Goal: Task Accomplishment & Management: Manage account settings

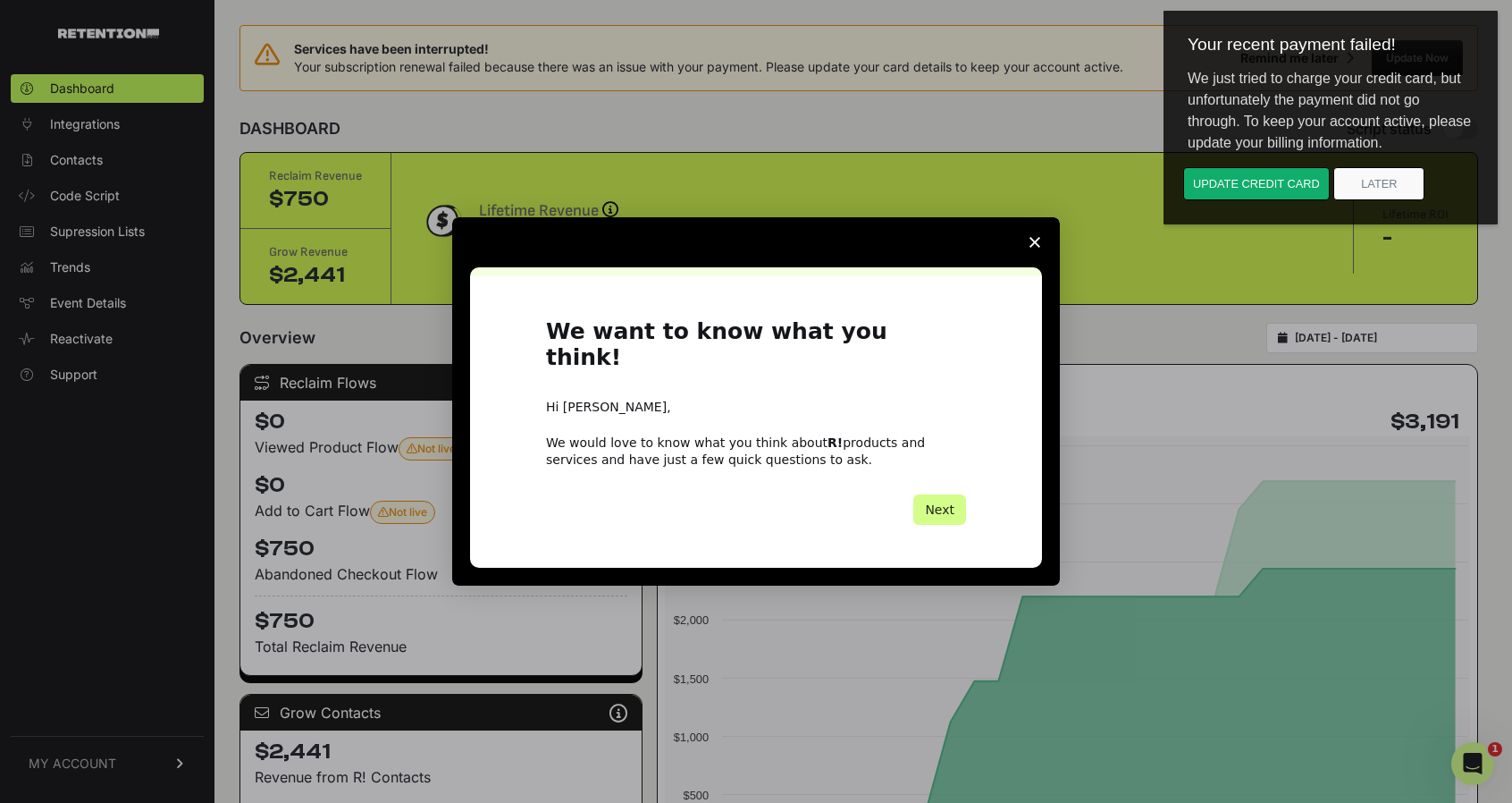
click at [1031, 247] on span "Close survey" at bounding box center [1035, 243] width 50 height 50
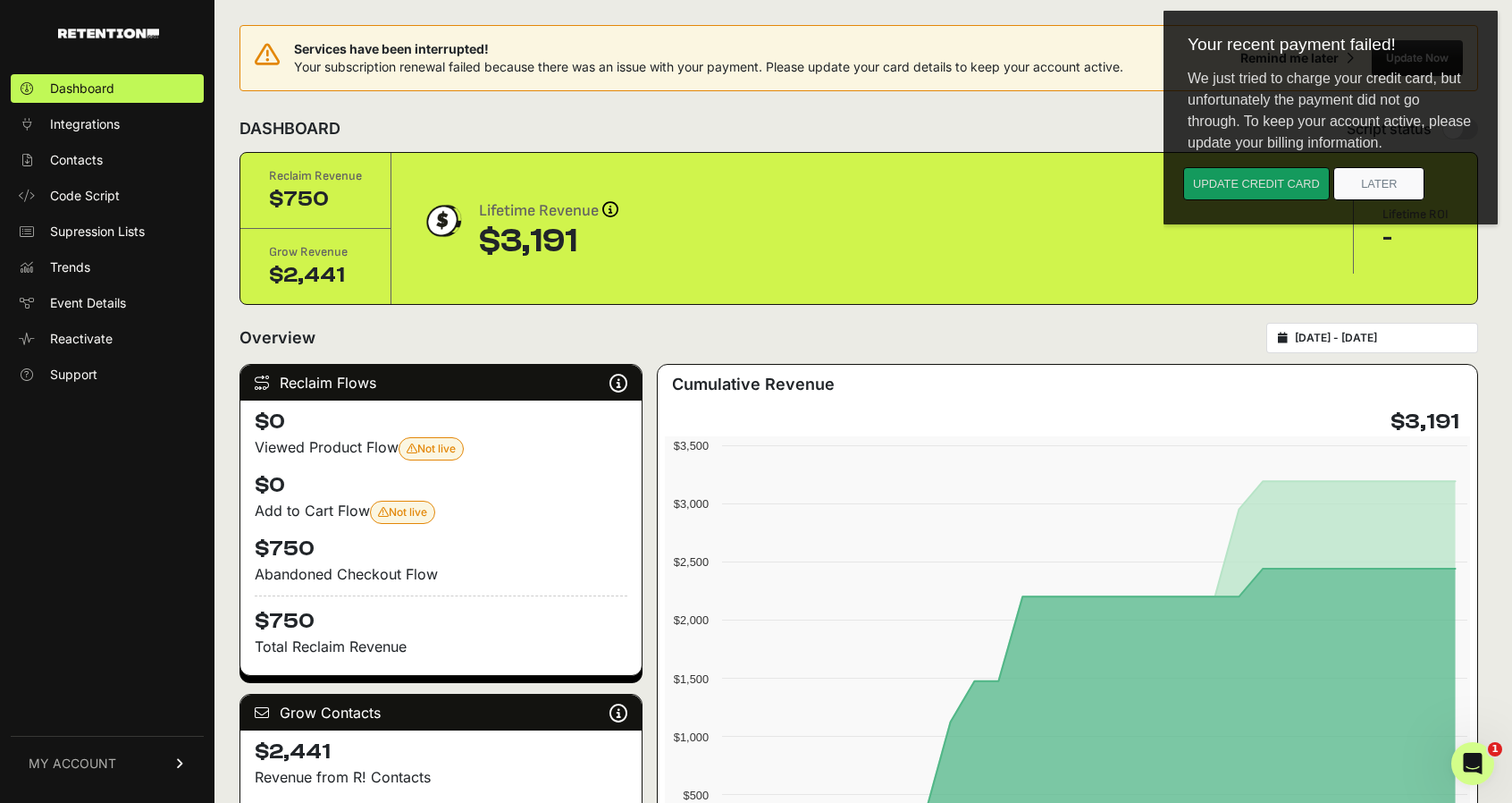
click at [1217, 172] on button "Update credit card" at bounding box center [1257, 183] width 146 height 33
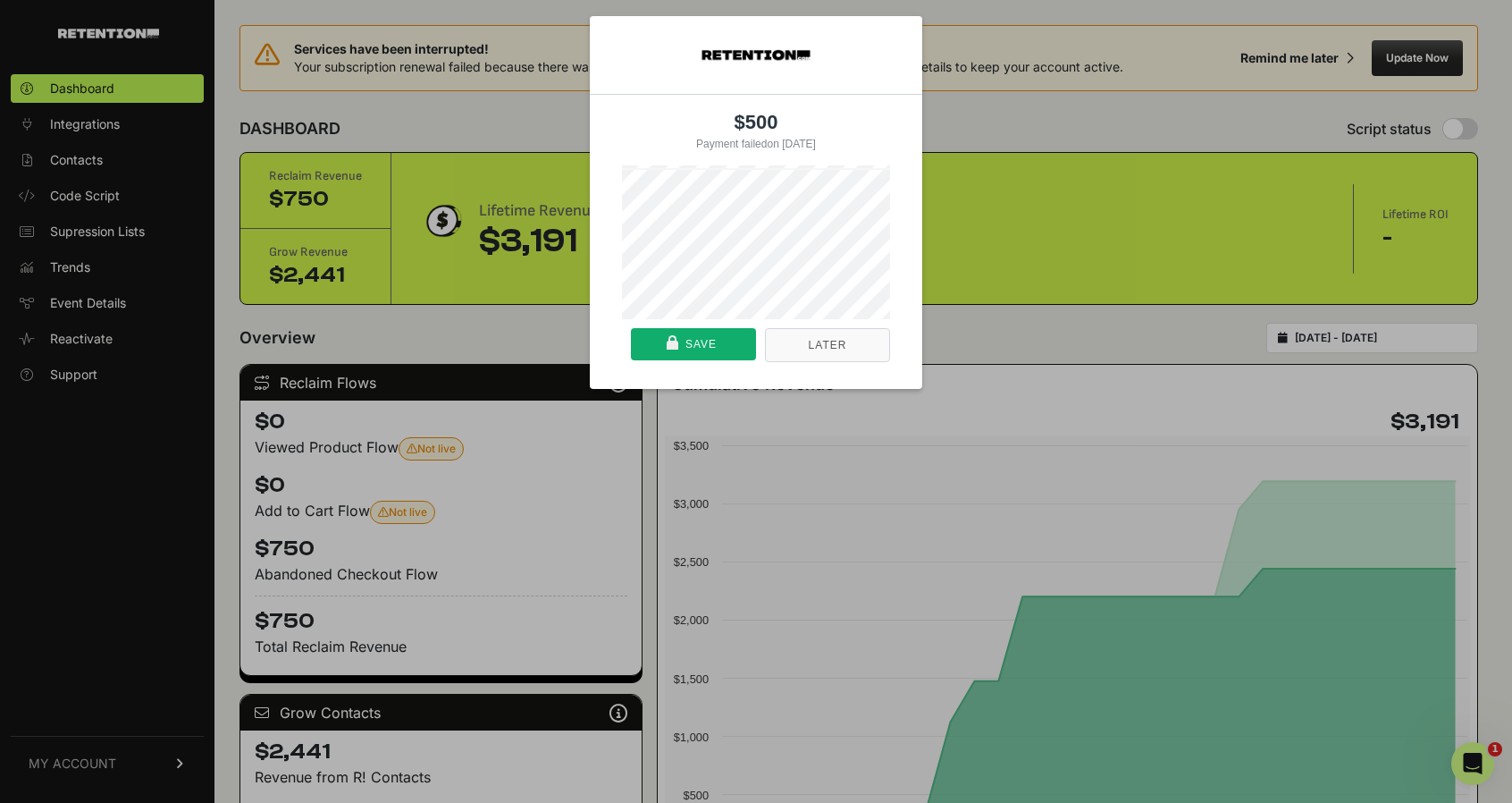
click at [997, 377] on div "$500 Payment failed on [DATE] Or pay with card Later Save" at bounding box center [756, 202] width 1512 height 426
click at [1002, 143] on div "$500 Payment failed on [DATE] Or pay with card Later Save" at bounding box center [756, 202] width 1512 height 426
click at [817, 363] on nav "Later Save" at bounding box center [756, 354] width 268 height 69
click at [814, 351] on button "Later" at bounding box center [827, 346] width 125 height 34
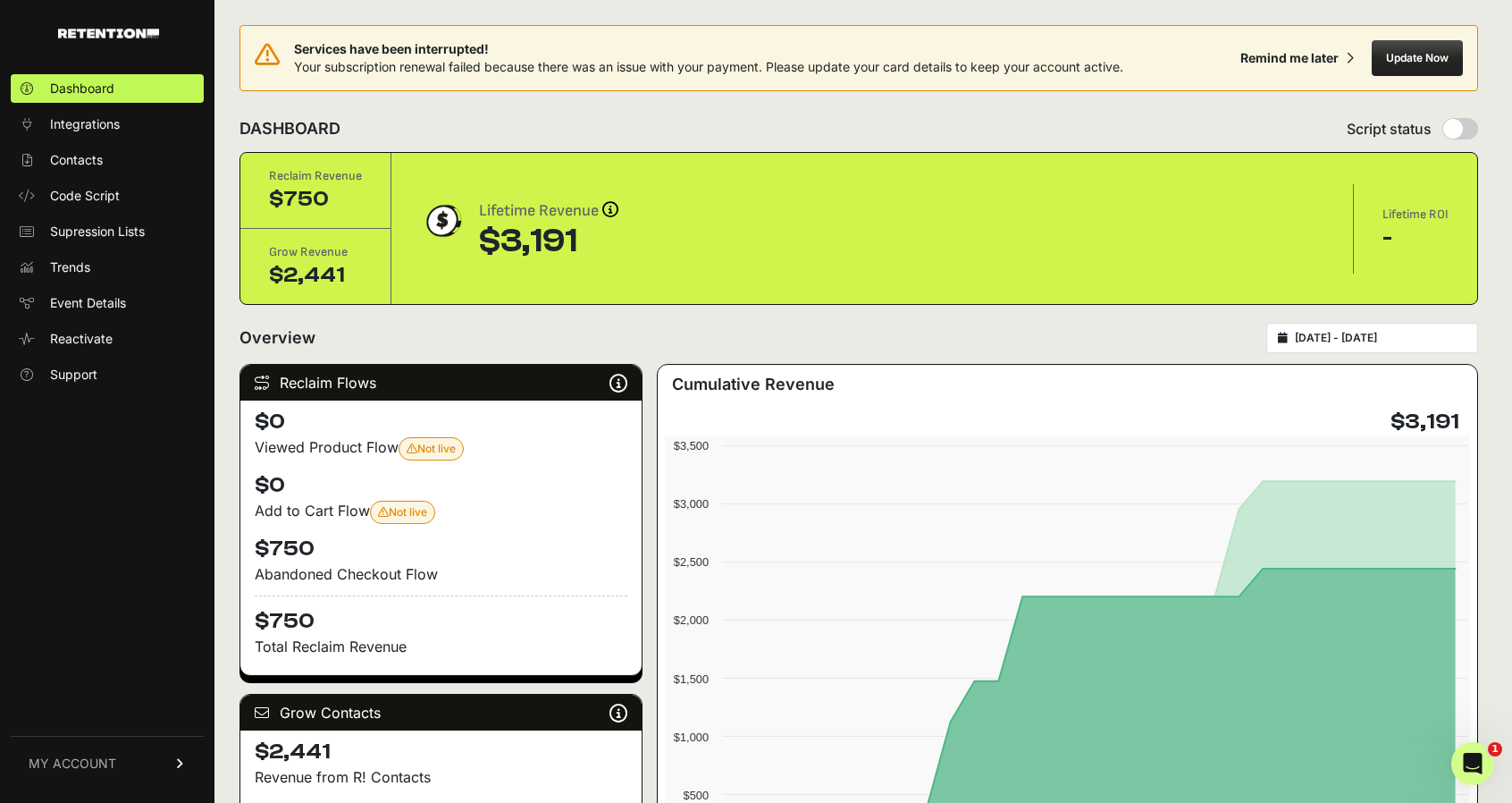
click at [129, 756] on link "MY ACCOUNT" at bounding box center [107, 762] width 193 height 54
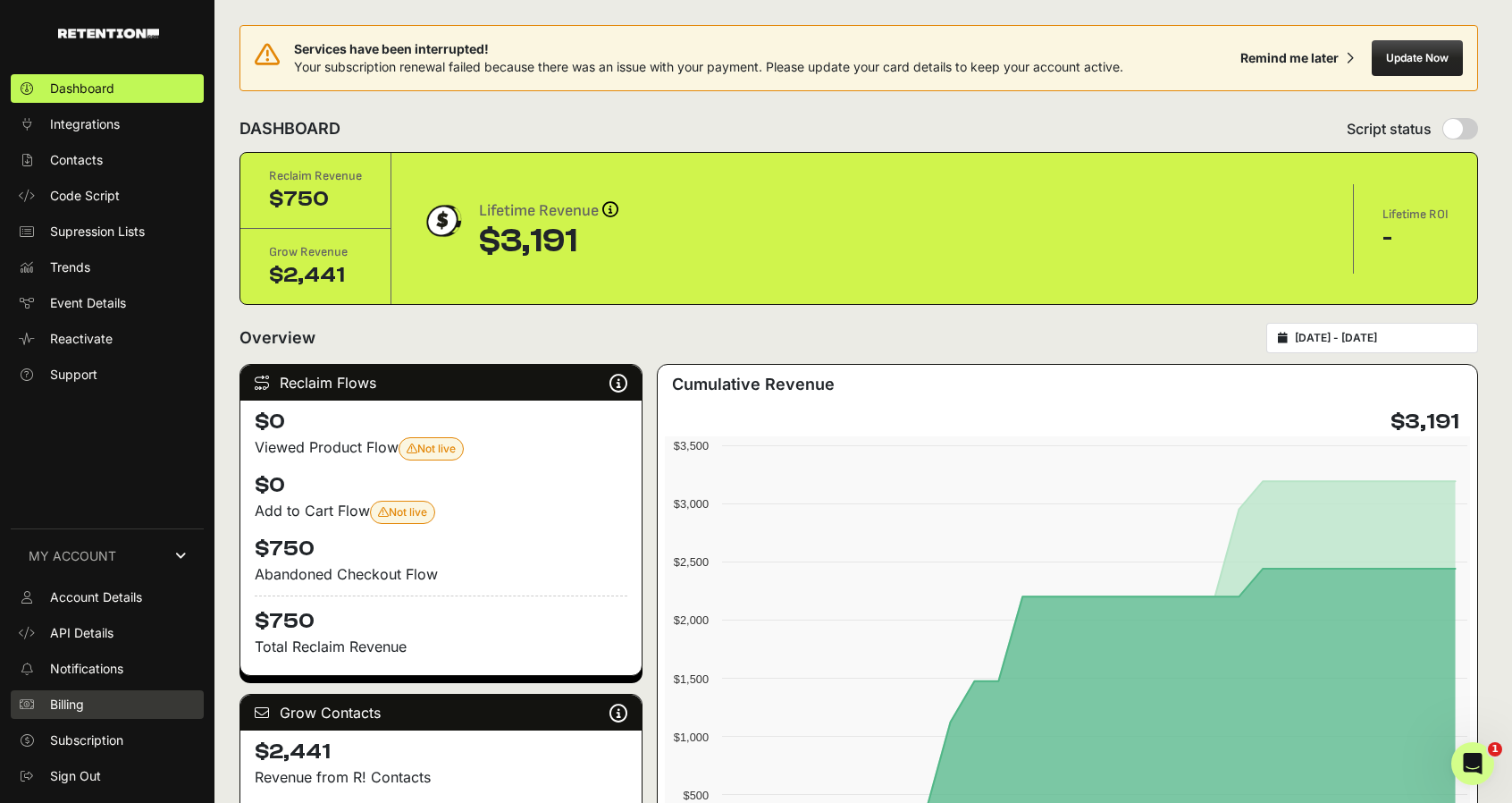
click at [78, 699] on span "Billing" at bounding box center [67, 705] width 34 height 18
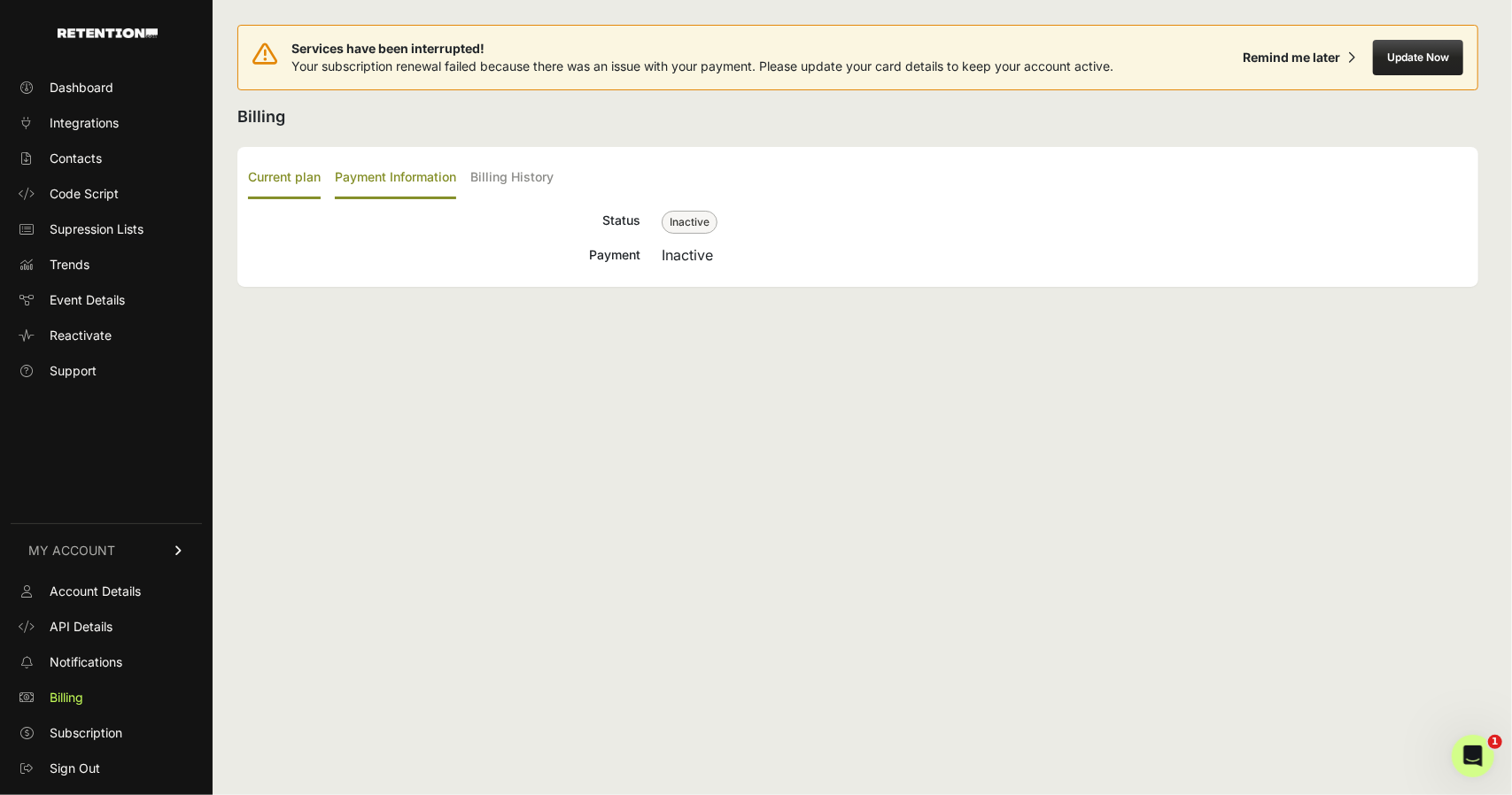
click at [373, 181] on label "Payment Information" at bounding box center [395, 178] width 122 height 41
click at [0, 0] on input "Payment Information" at bounding box center [0, 0] width 0 height 0
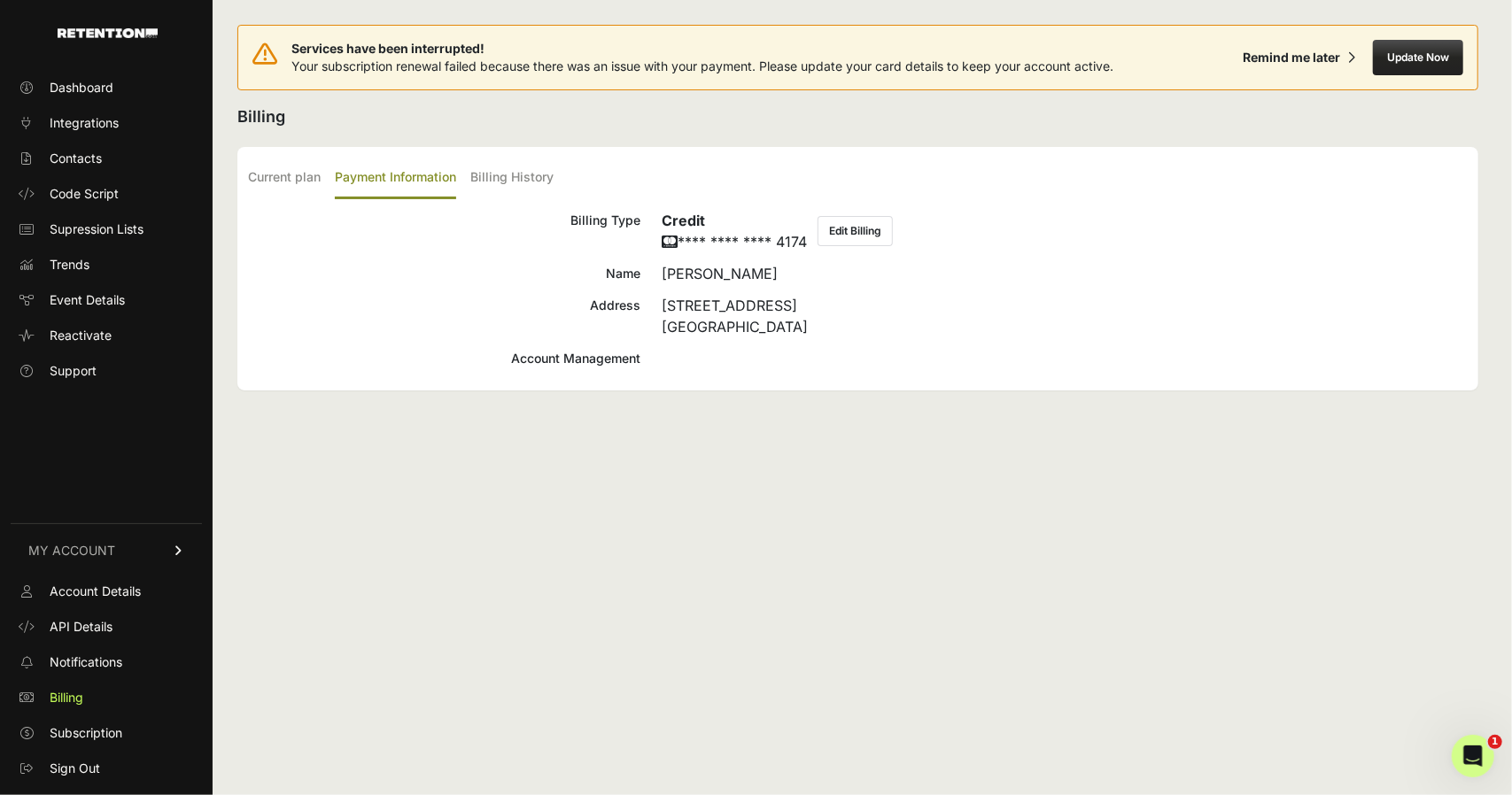
click at [781, 327] on div "[STREET_ADDRESS]" at bounding box center [1065, 316] width 806 height 42
click at [498, 175] on label "Billing History" at bounding box center [512, 178] width 83 height 41
click at [0, 0] on input "Billing History" at bounding box center [0, 0] width 0 height 0
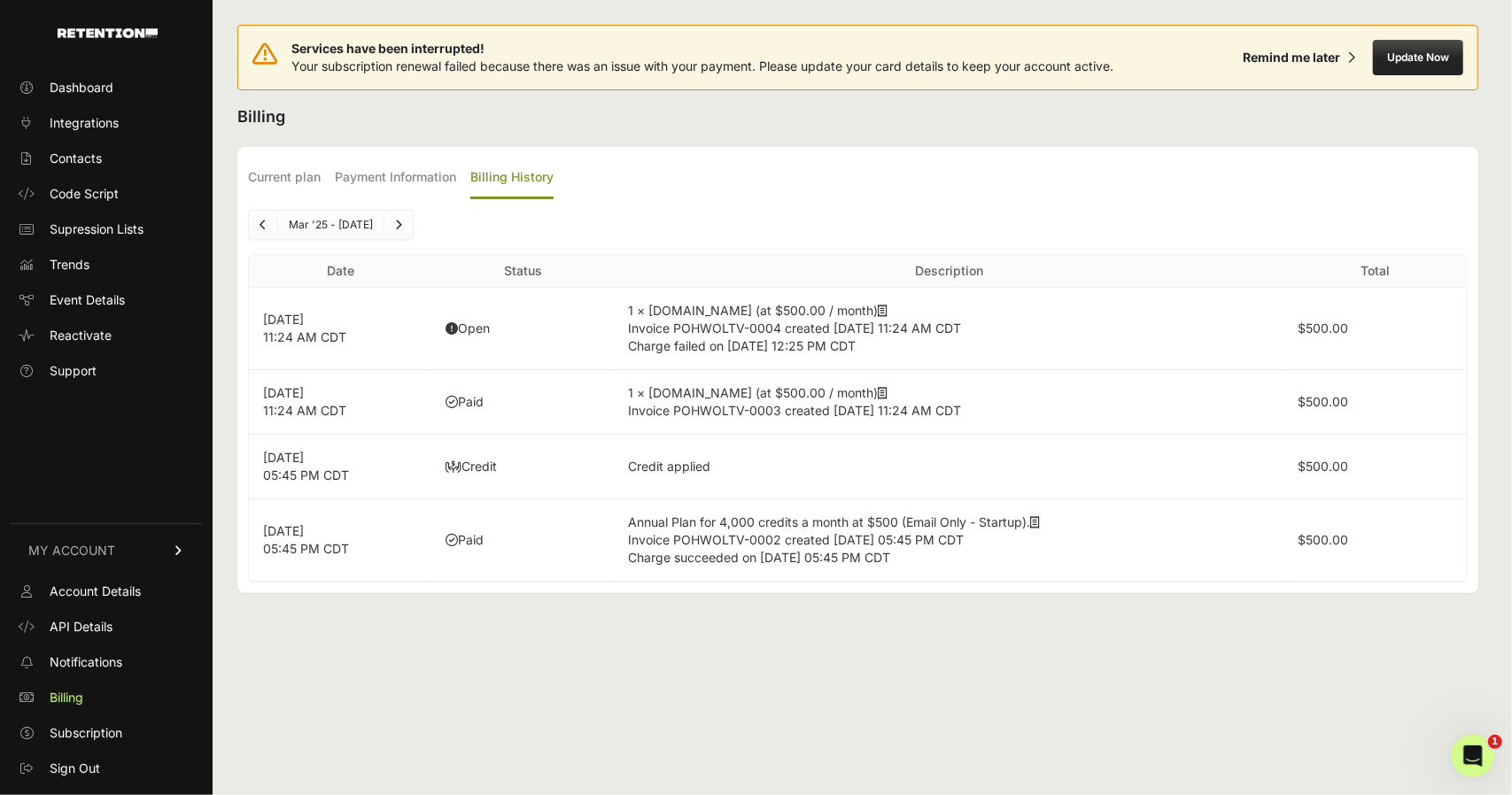
click at [1511, 385] on div "Dashboard Integrations Contacts Code Script Supression Lists Trends Event Detai…" at bounding box center [756, 397] width 1512 height 795
